Goal: Information Seeking & Learning: Learn about a topic

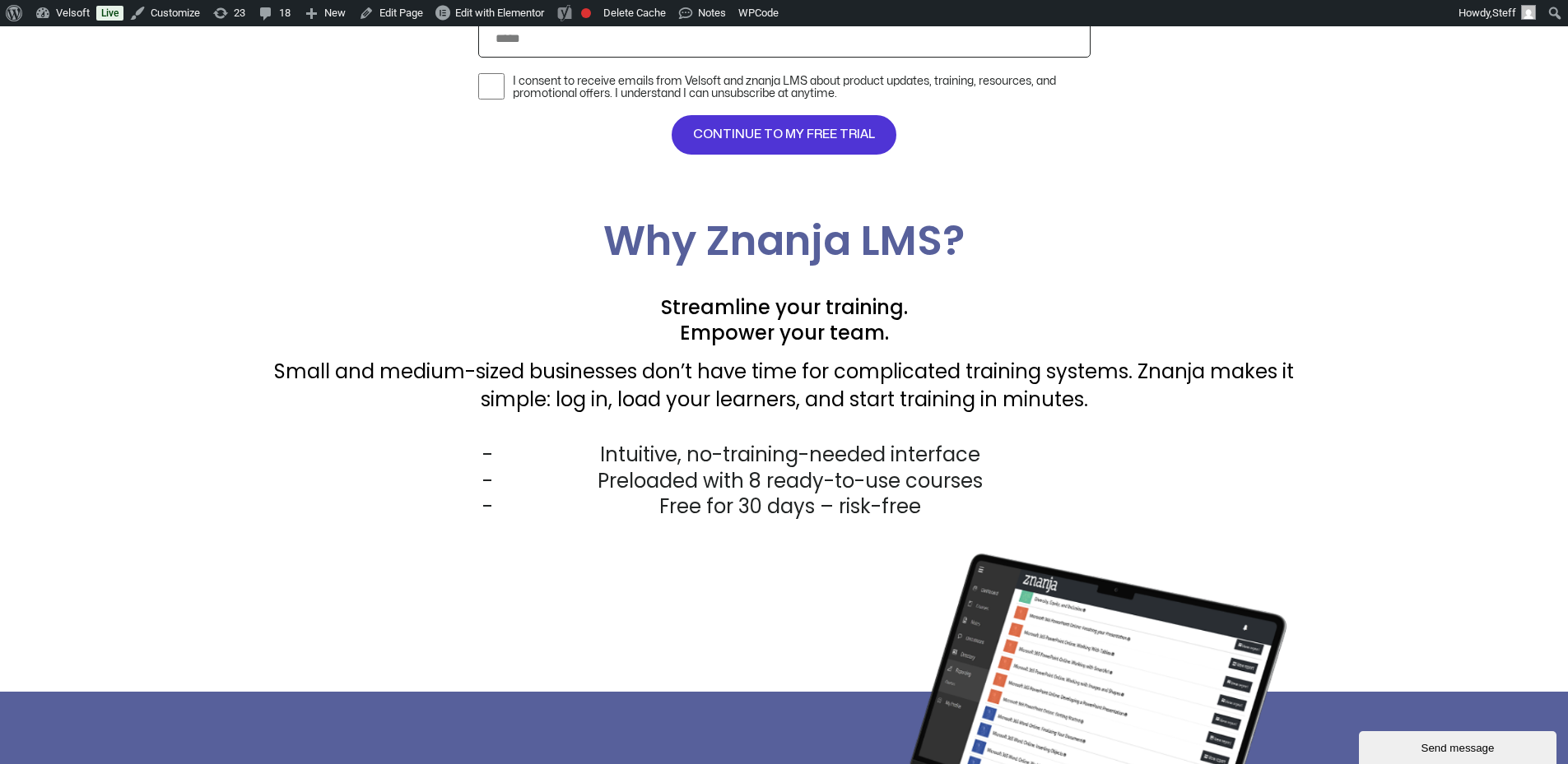
scroll to position [1070, 0]
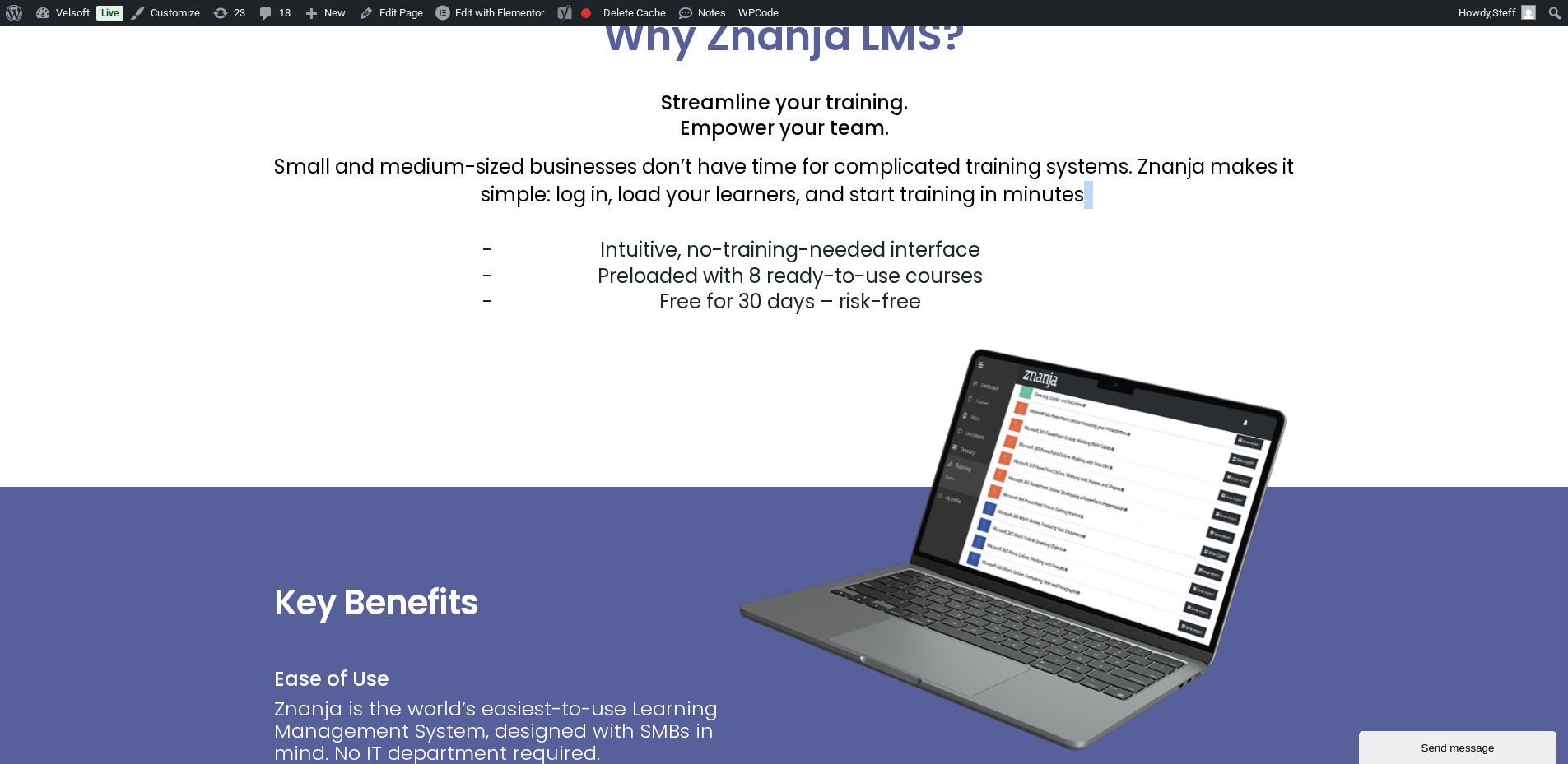
drag, startPoint x: 1091, startPoint y: 195, endPoint x: 603, endPoint y: 237, distance: 489.8
click at [603, 237] on div "Why Znanja LMS? Streamline your training. Empower your team. Small and medium-s…" at bounding box center [784, 165] width 1021 height 299
click at [436, 186] on p "Small and medium-sized businesses don’t have time for complicated training syst…" at bounding box center [784, 180] width 1021 height 55
click at [480, 166] on p "Small and medium-sized businesses don’t have time for complicated training syst…" at bounding box center [784, 180] width 1021 height 55
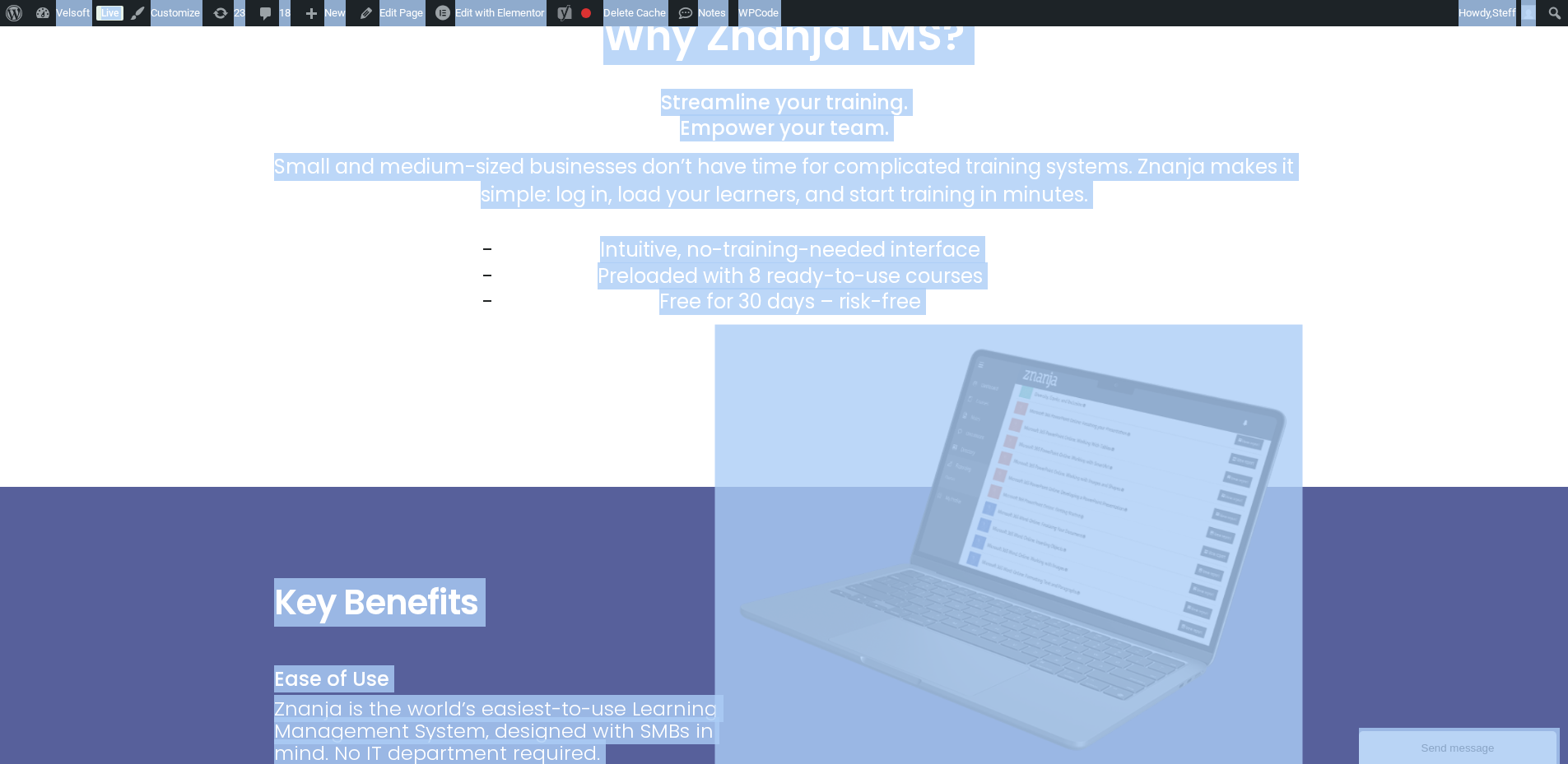
copy body "Loremips dolorsitam consec ad elitse . Doe tempo’i utlabor et dol MAG Ali en AD…"
